Goal: Check status: Check status

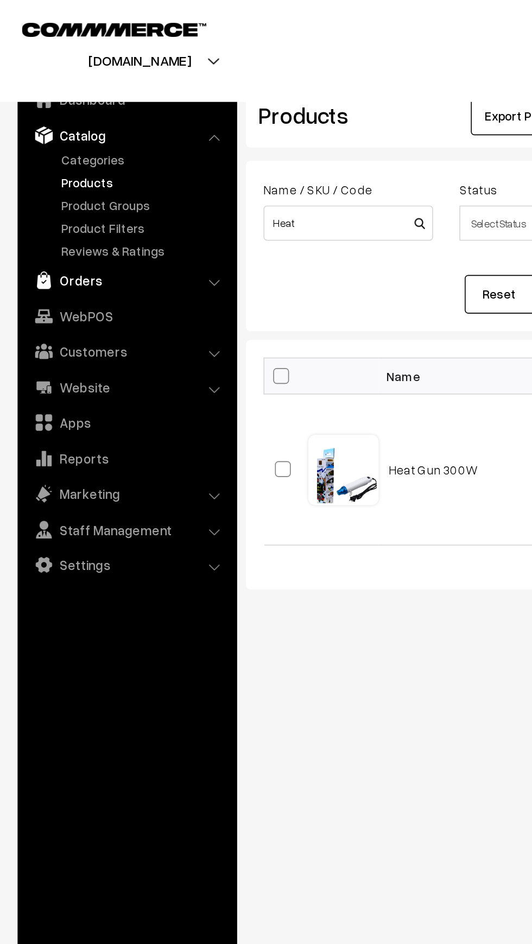
click at [31, 180] on link "Orders" at bounding box center [78, 173] width 129 height 20
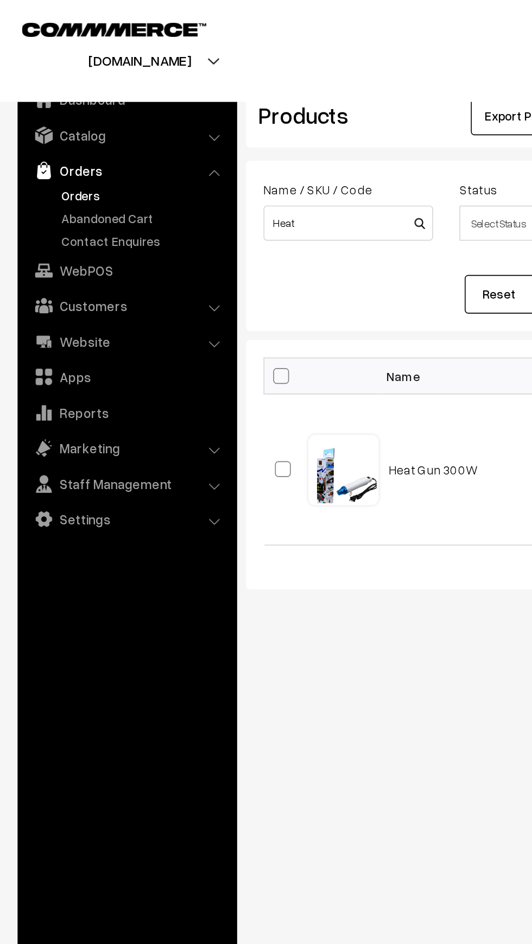
click at [36, 123] on link "Orders" at bounding box center [88, 120] width 107 height 11
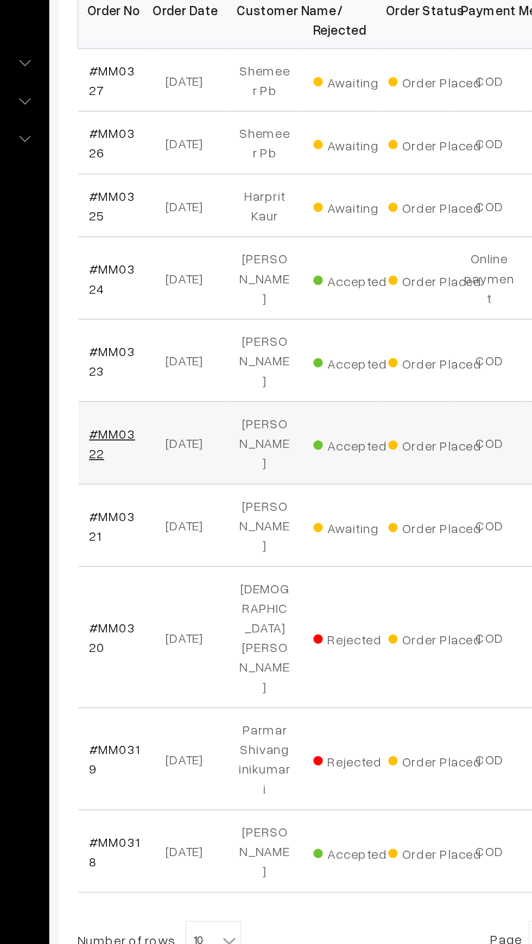
click at [188, 489] on link "#MM0322" at bounding box center [183, 499] width 27 height 21
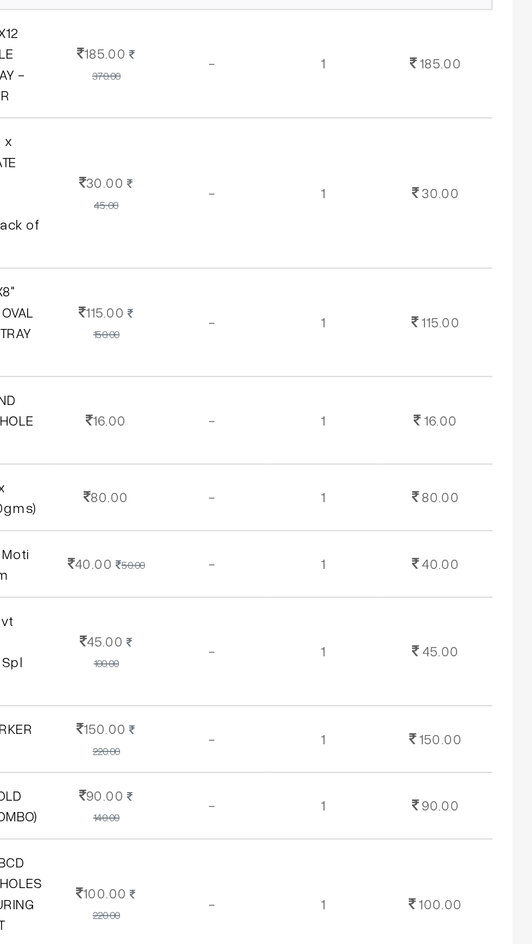
scroll to position [4, 0]
